Goal: Use online tool/utility: Utilize a website feature to perform a specific function

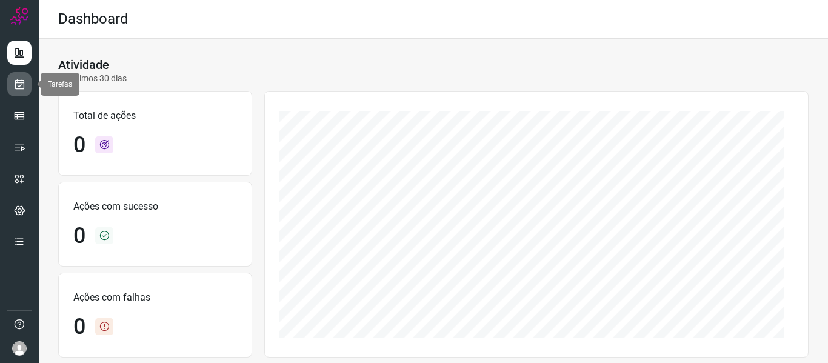
click at [17, 89] on icon at bounding box center [19, 84] width 13 height 12
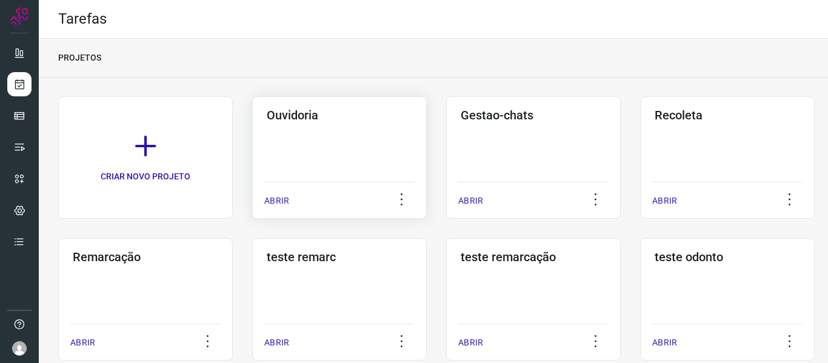
click at [290, 196] on div "ABRIR" at bounding box center [339, 197] width 150 height 30
click at [267, 201] on p "ABRIR" at bounding box center [276, 201] width 25 height 13
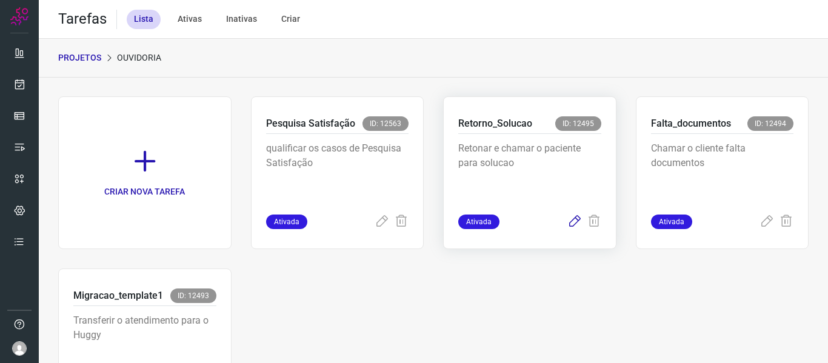
click at [568, 221] on icon at bounding box center [575, 222] width 15 height 15
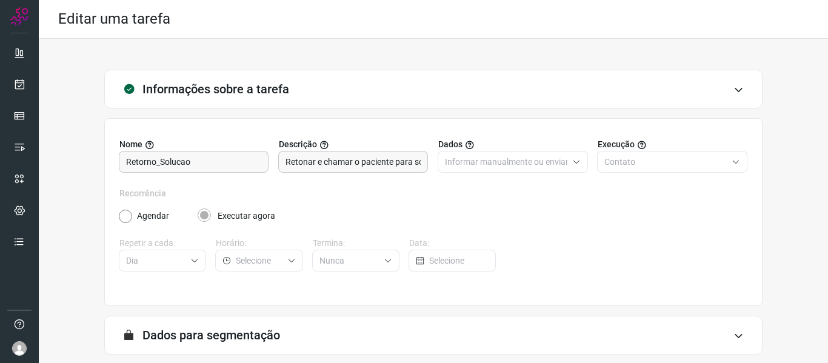
click at [250, 27] on div "Editar uma tarefa" at bounding box center [433, 19] width 789 height 39
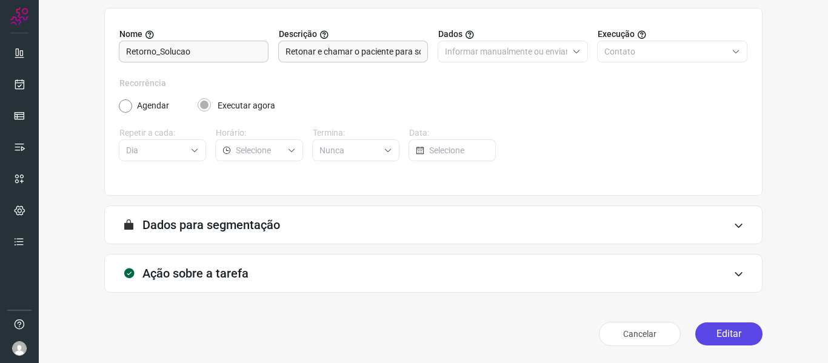
drag, startPoint x: 711, startPoint y: 321, endPoint x: 720, endPoint y: 335, distance: 16.6
click at [720, 335] on div "Cancelar Editar" at bounding box center [433, 334] width 659 height 34
click at [720, 335] on button "Editar" at bounding box center [728, 334] width 67 height 23
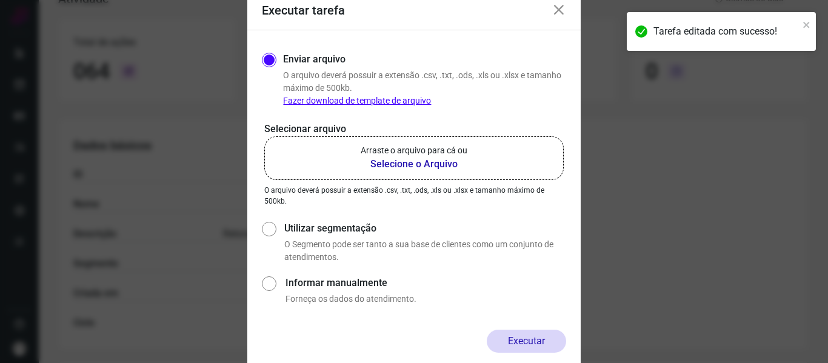
click at [417, 166] on b "Selecione o Arquivo" at bounding box center [414, 164] width 107 height 15
click at [0, 0] on input "Arraste o arquivo para cá ou Selecione o Arquivo" at bounding box center [0, 0] width 0 height 0
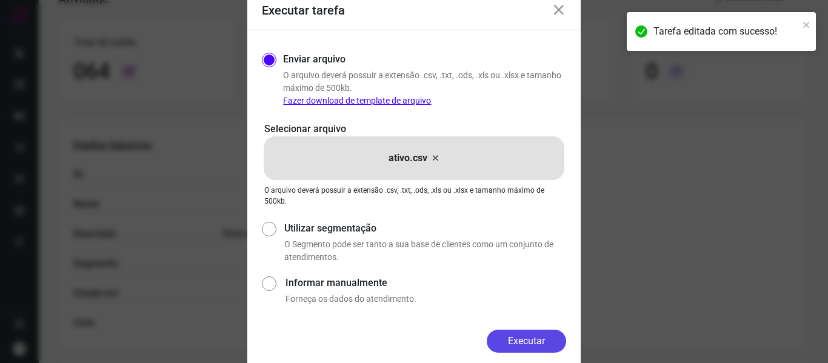
click at [526, 343] on button "Executar" at bounding box center [526, 341] width 79 height 23
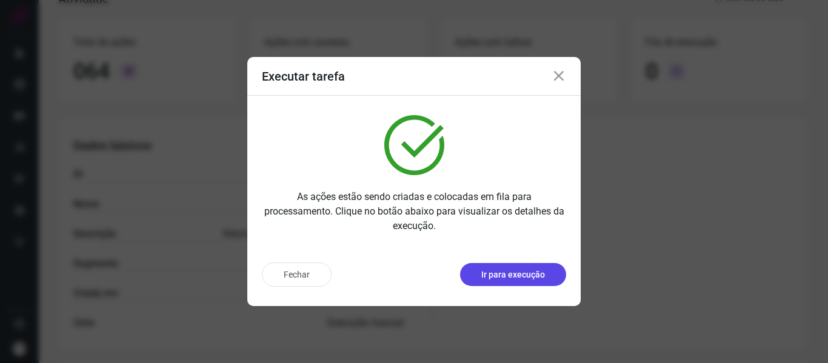
click at [515, 278] on p "Ir para execução" at bounding box center [513, 275] width 64 height 13
